Goal: Transaction & Acquisition: Purchase product/service

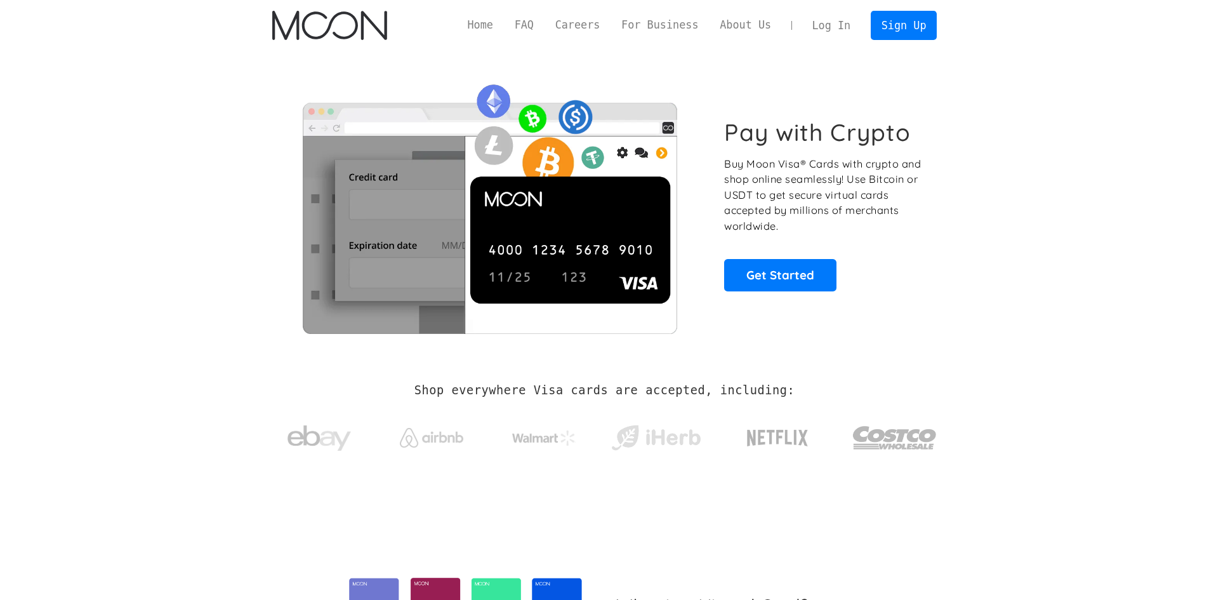
click at [835, 32] on link "Log In" at bounding box center [832, 25] width 60 height 28
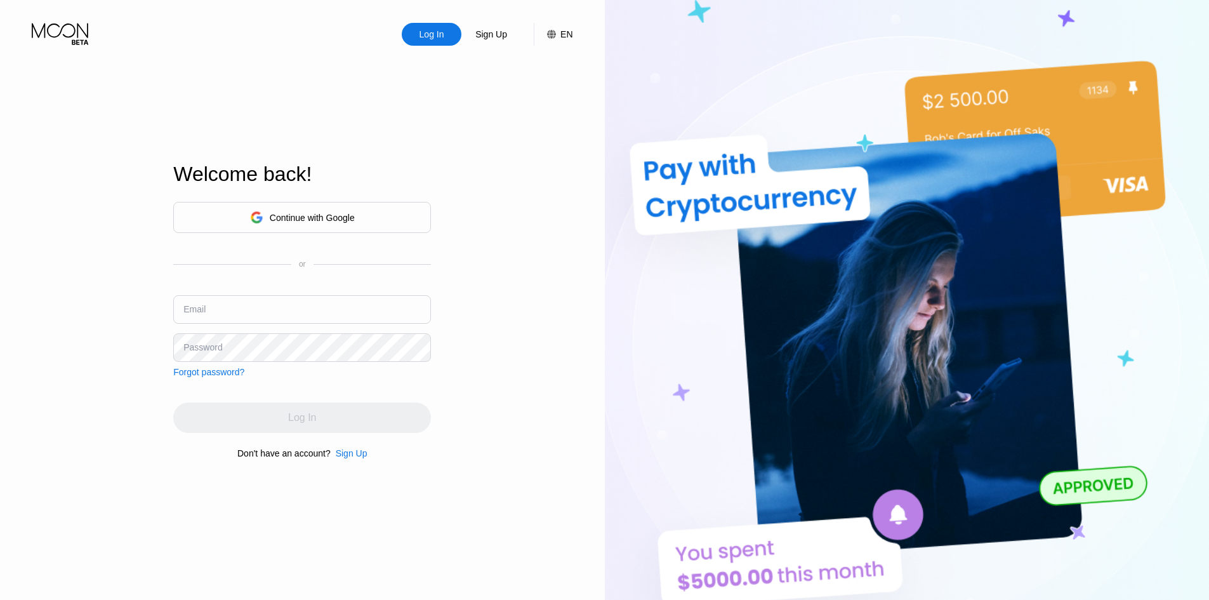
click at [320, 204] on div "Continue with Google" at bounding box center [302, 217] width 258 height 31
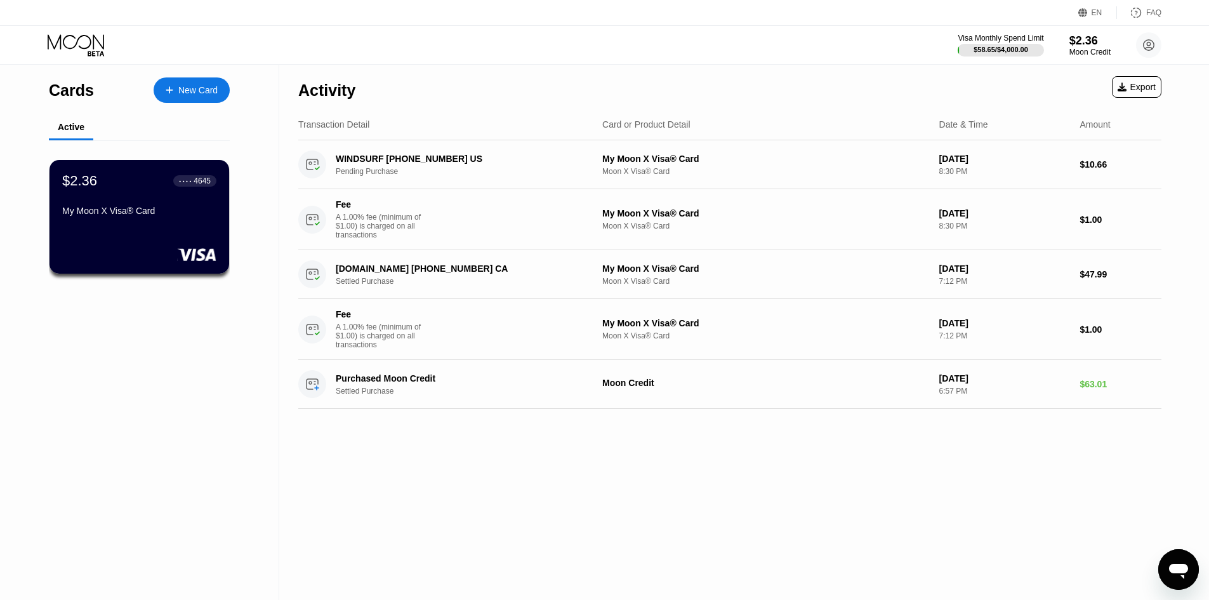
click at [194, 80] on div "New Card" at bounding box center [192, 89] width 76 height 25
click at [168, 76] on div "Cards New Card" at bounding box center [139, 87] width 181 height 44
click at [176, 86] on div at bounding box center [175, 90] width 5 height 11
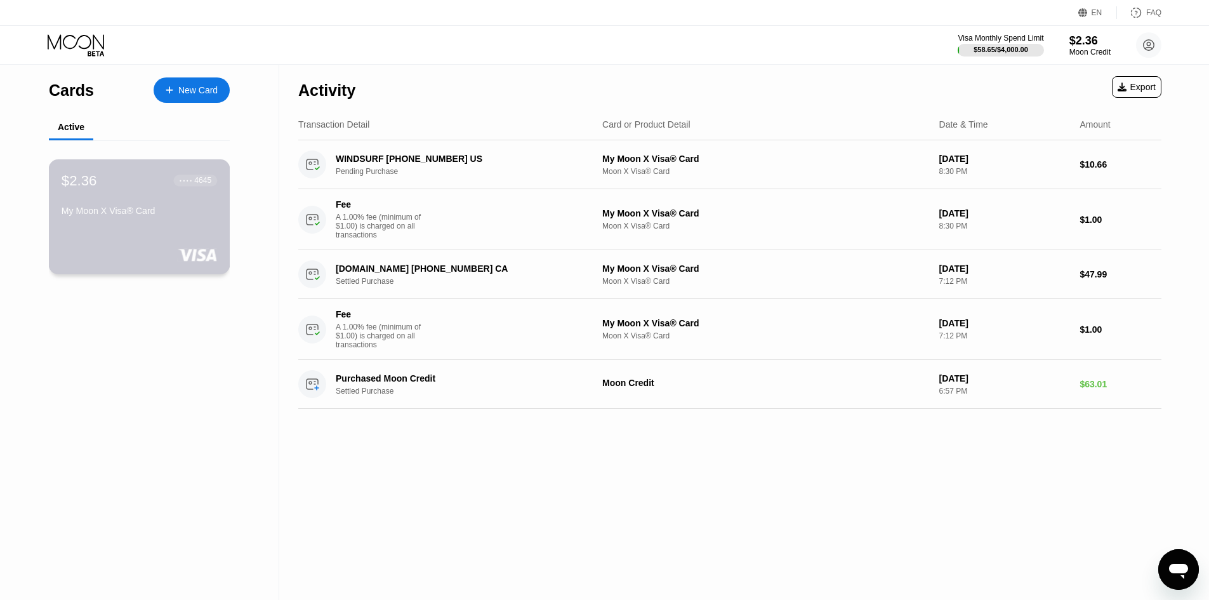
click at [187, 211] on div "My Moon X Visa® Card" at bounding box center [139, 211] width 155 height 10
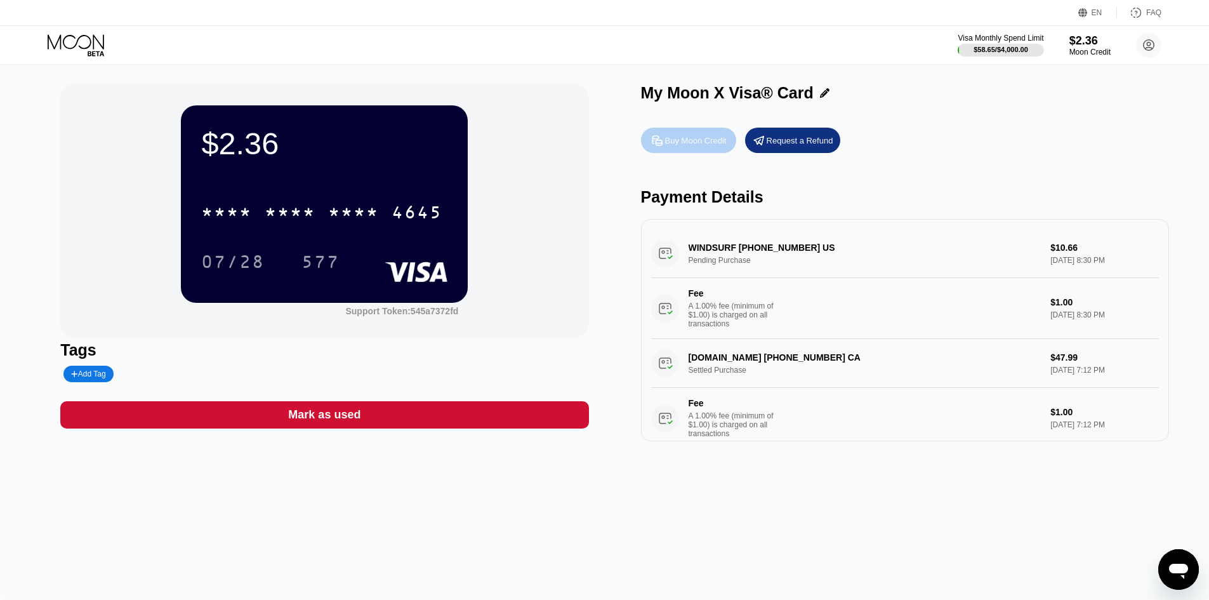
click at [706, 138] on div "Buy Moon Credit" at bounding box center [696, 140] width 62 height 11
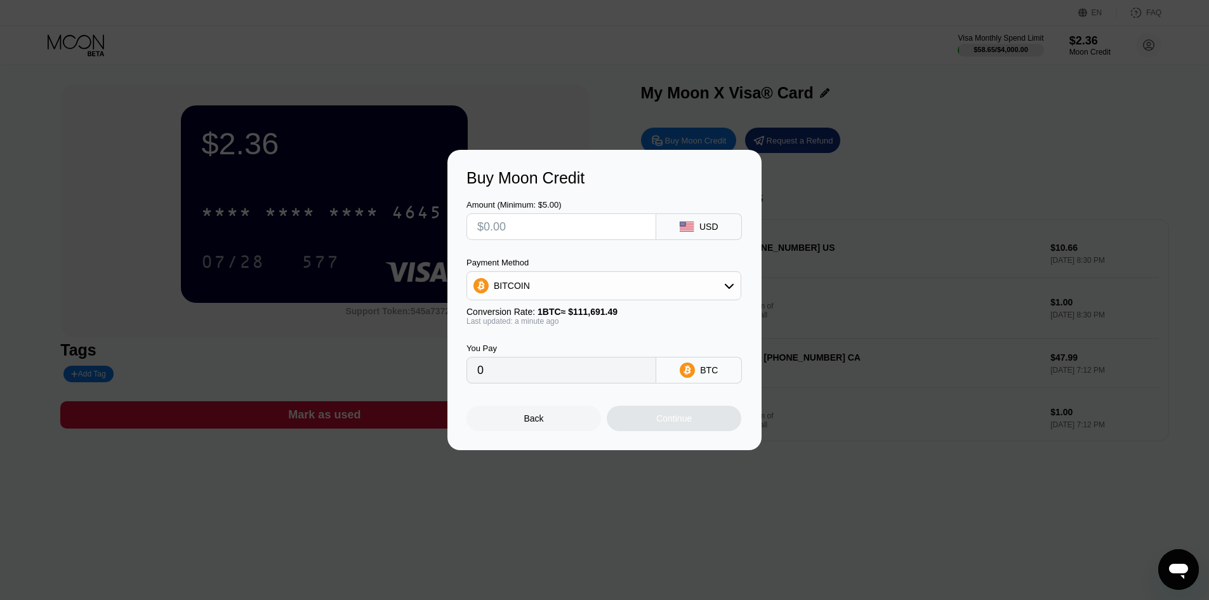
click at [590, 232] on input "text" at bounding box center [561, 226] width 168 height 25
click at [612, 292] on div "BITCOIN" at bounding box center [604, 285] width 274 height 25
click at [589, 340] on div "USDT on TRON" at bounding box center [603, 348] width 267 height 25
type input "0.00"
click at [570, 216] on input "text" at bounding box center [561, 226] width 168 height 25
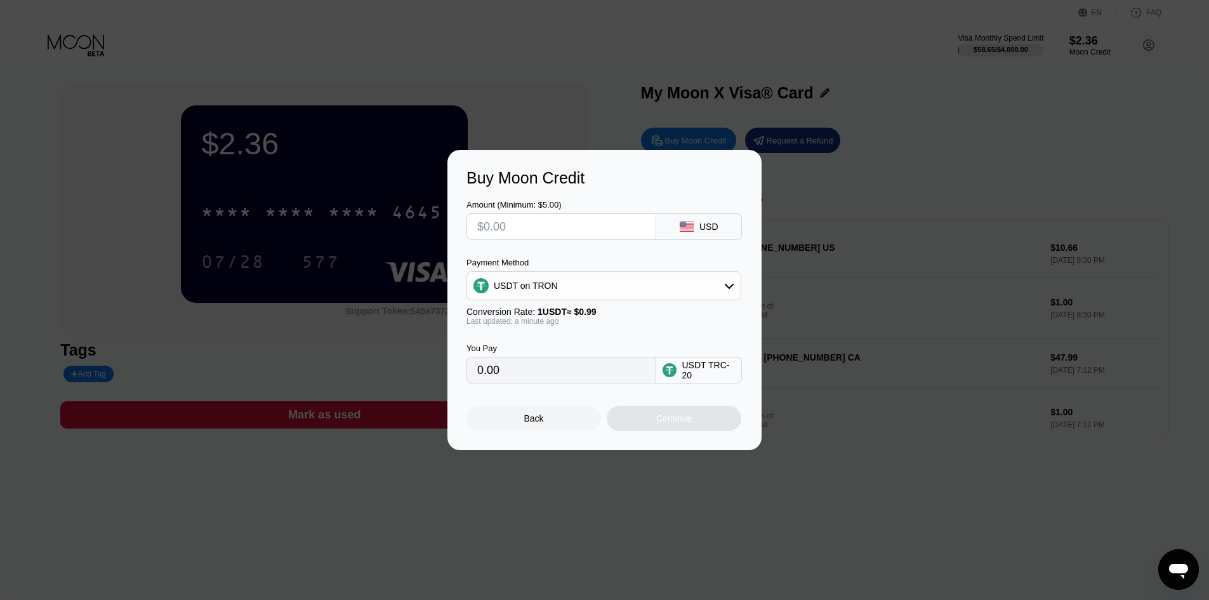
type input "$1"
type input "1.01"
type input "$10"
type input "10.10"
type input "$100"
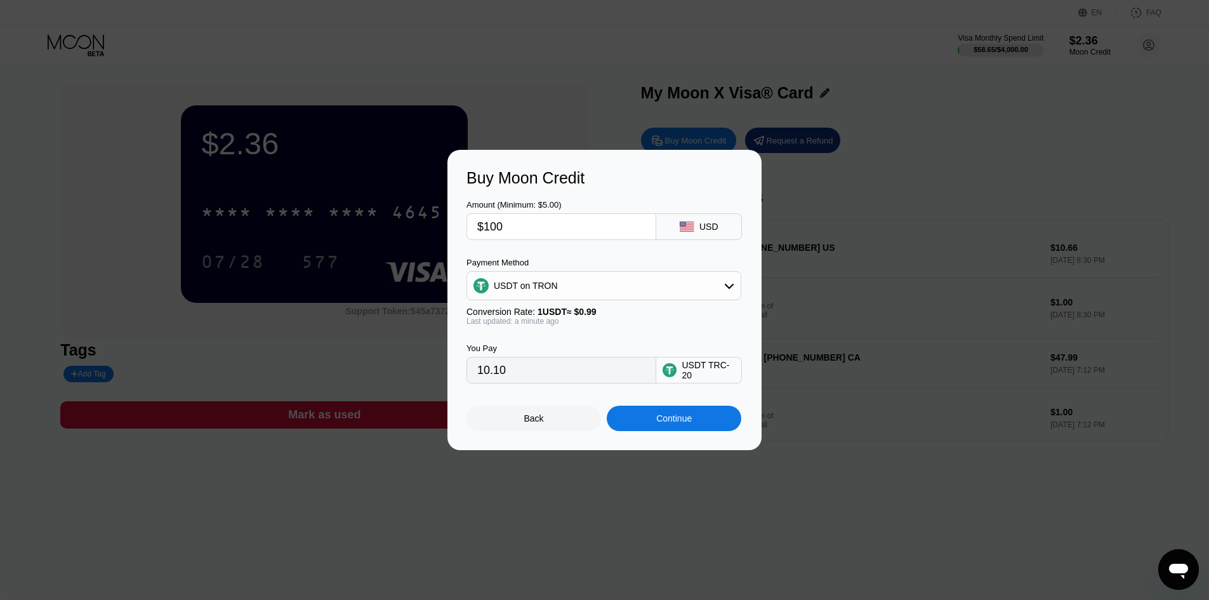
type input "101.01"
type input "$1000"
type input "1010.10"
type input "$10000"
type input "10101.01"
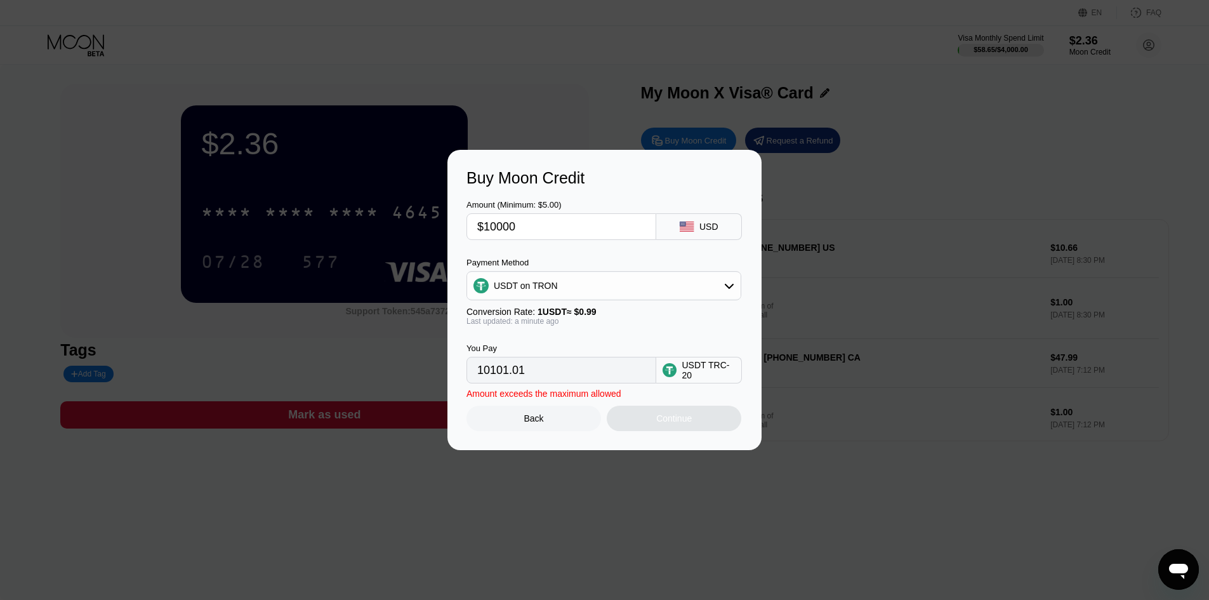
type input "$1000"
type input "1010.10"
type input "$1000"
click at [653, 422] on div "Continue" at bounding box center [674, 418] width 135 height 25
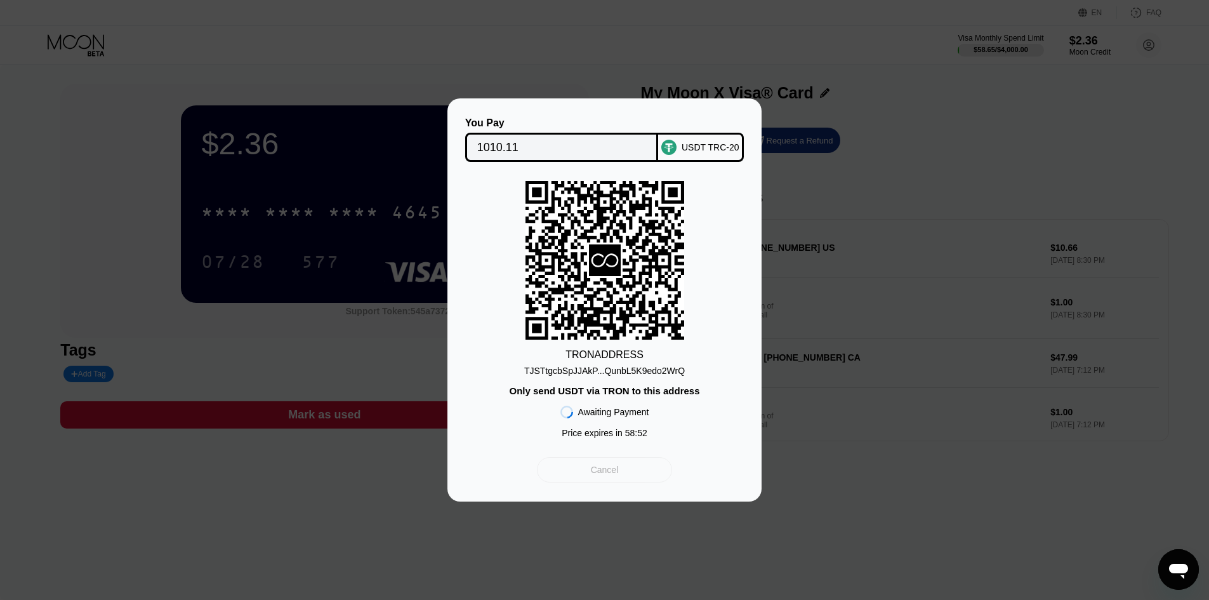
click at [590, 475] on div "Cancel" at bounding box center [604, 469] width 135 height 25
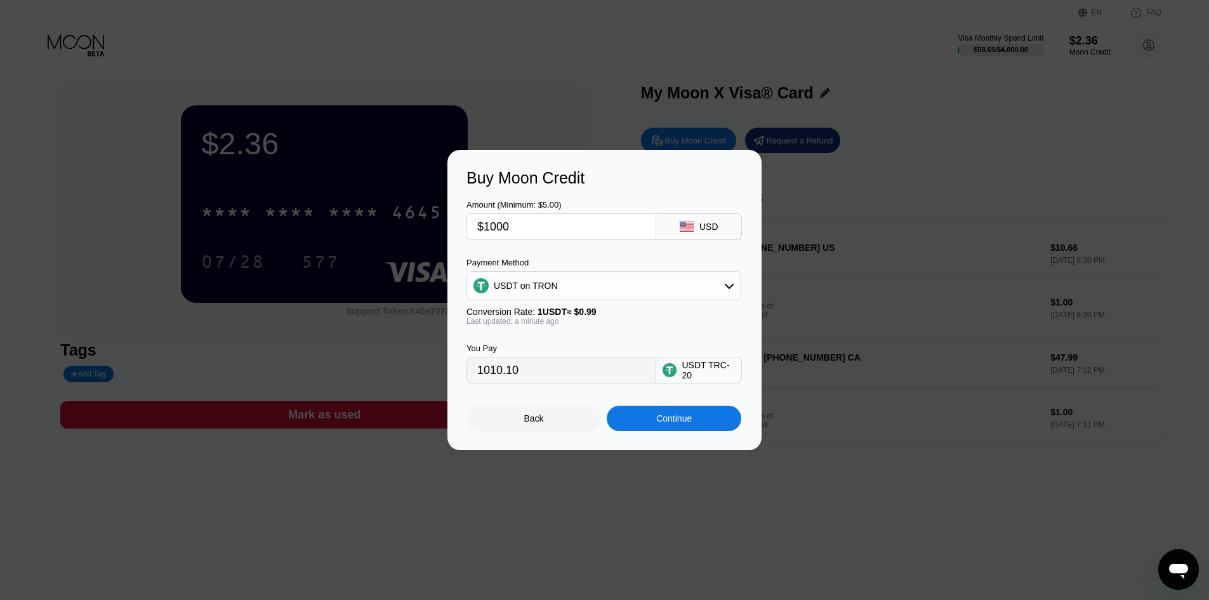
click at [564, 423] on div "Back" at bounding box center [533, 418] width 135 height 25
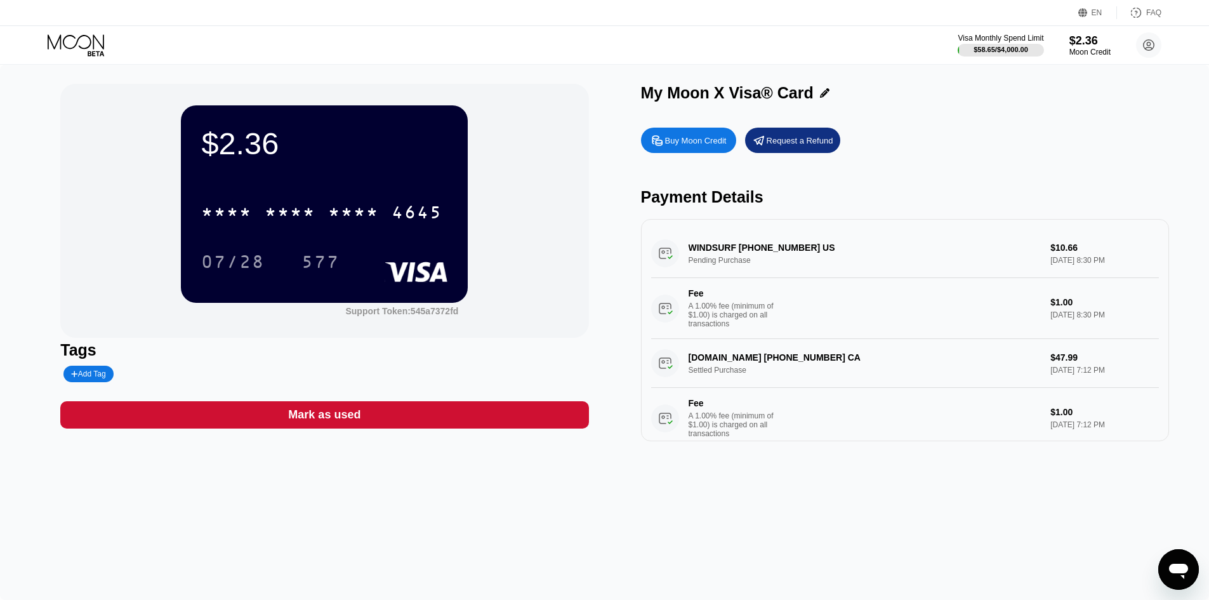
click at [625, 473] on div "$2.36 * * * * * * * * * * * * 4645 07/28 577 Support Token: 545a7372fd Tags Add…" at bounding box center [604, 332] width 1209 height 535
